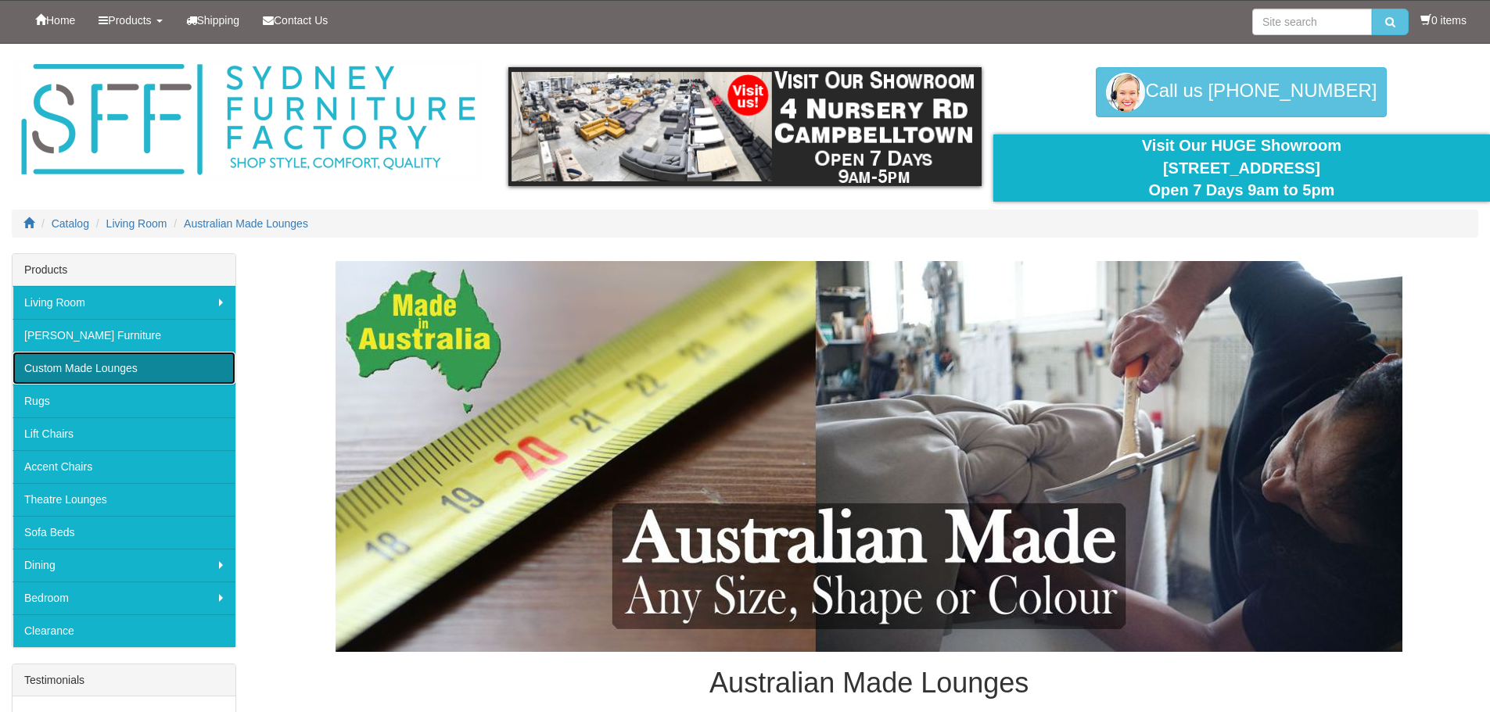
click at [99, 366] on link "Custom Made Lounges" at bounding box center [124, 368] width 223 height 33
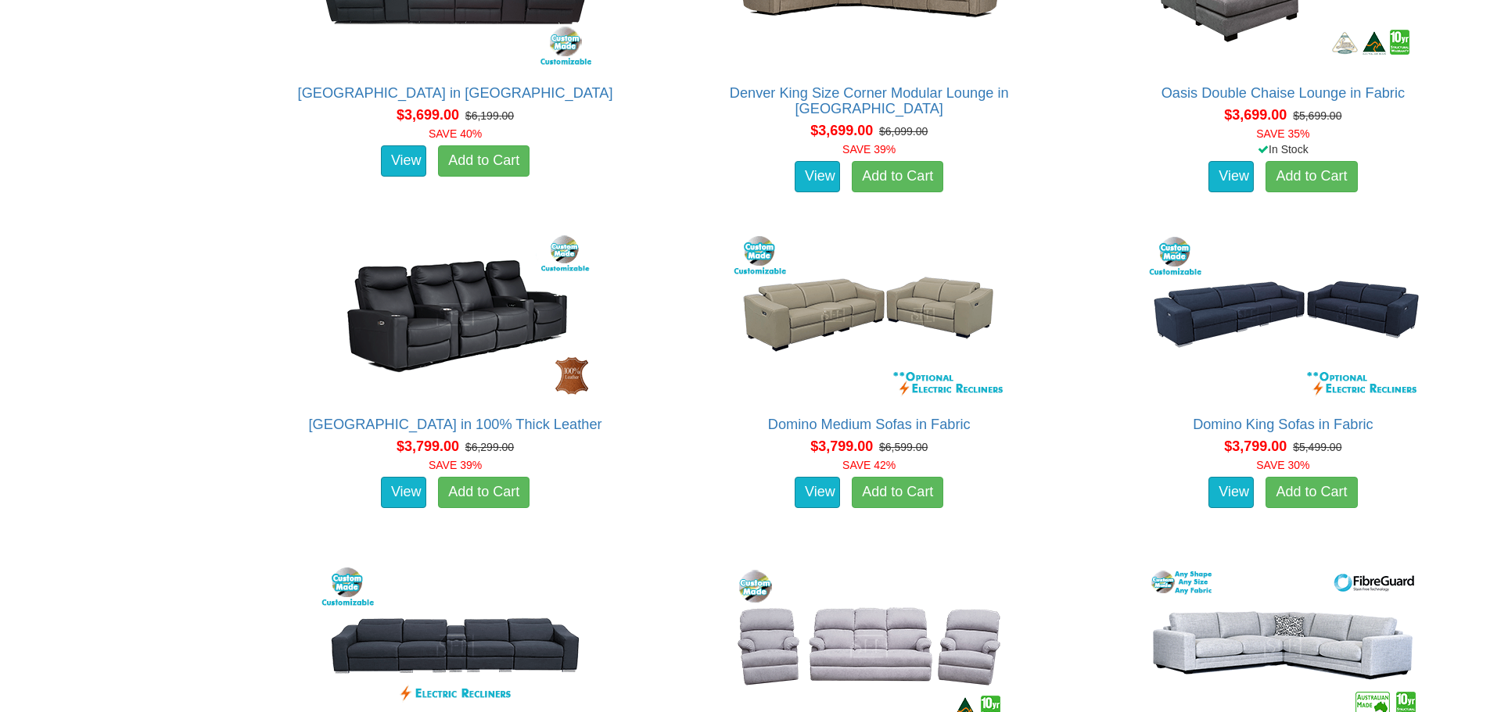
scroll to position [5277, 0]
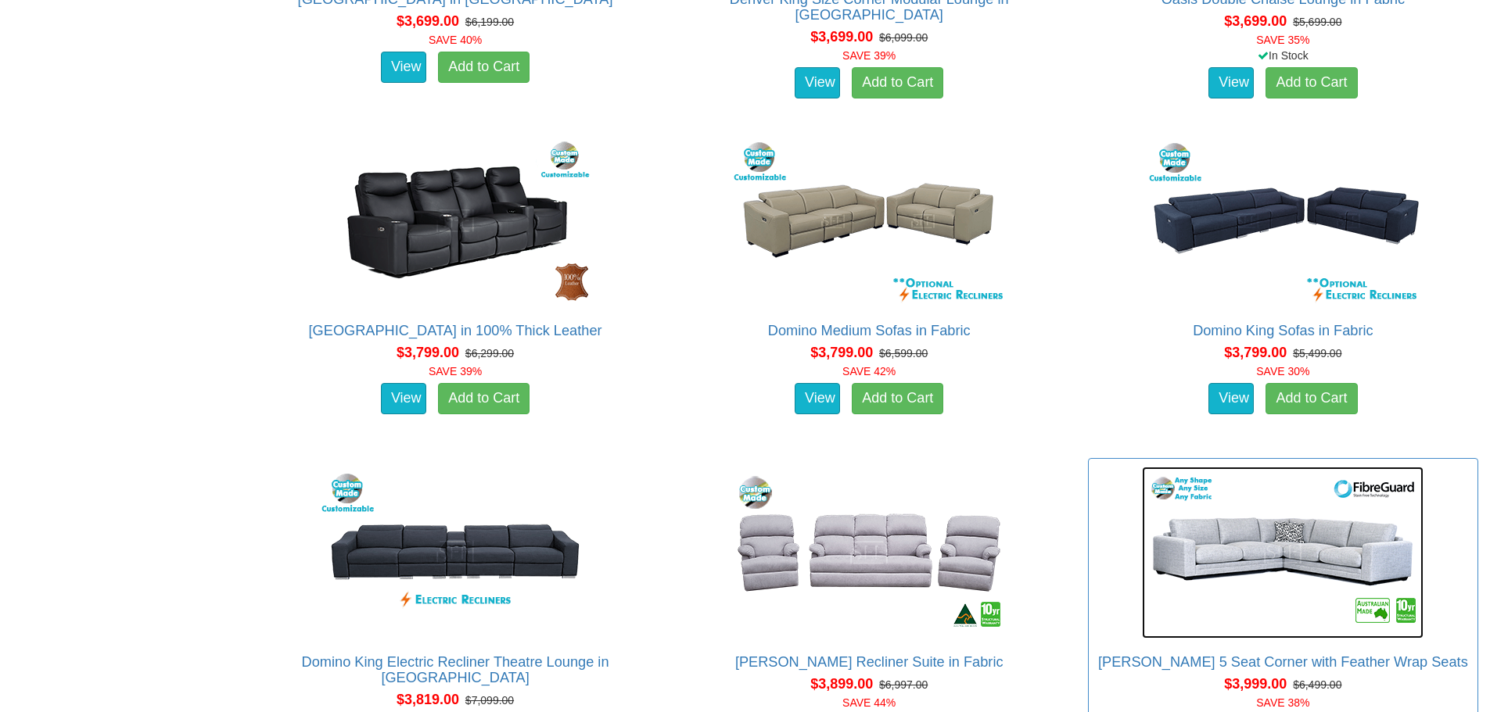
click at [1283, 558] on img at bounding box center [1283, 553] width 282 height 172
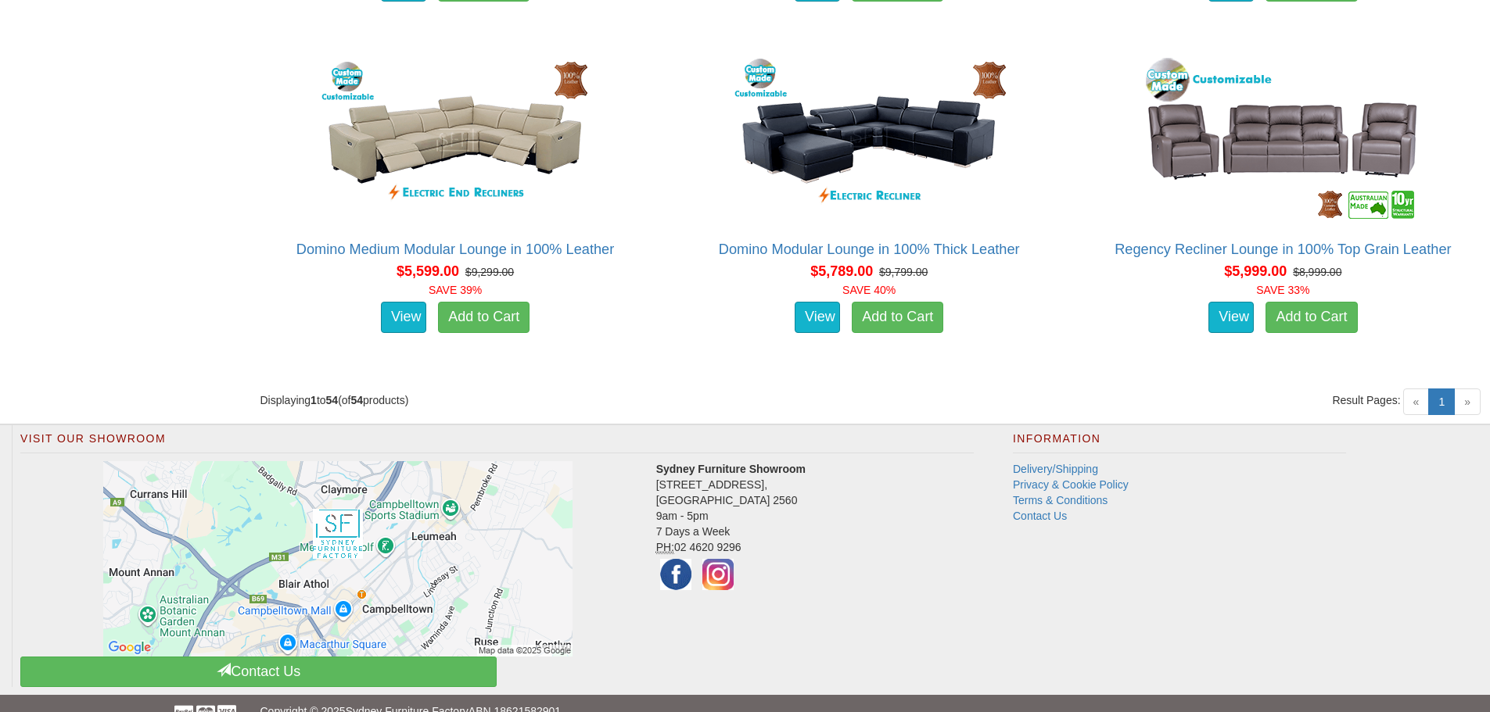
scroll to position [6709, 0]
